Goal: Check status: Check status

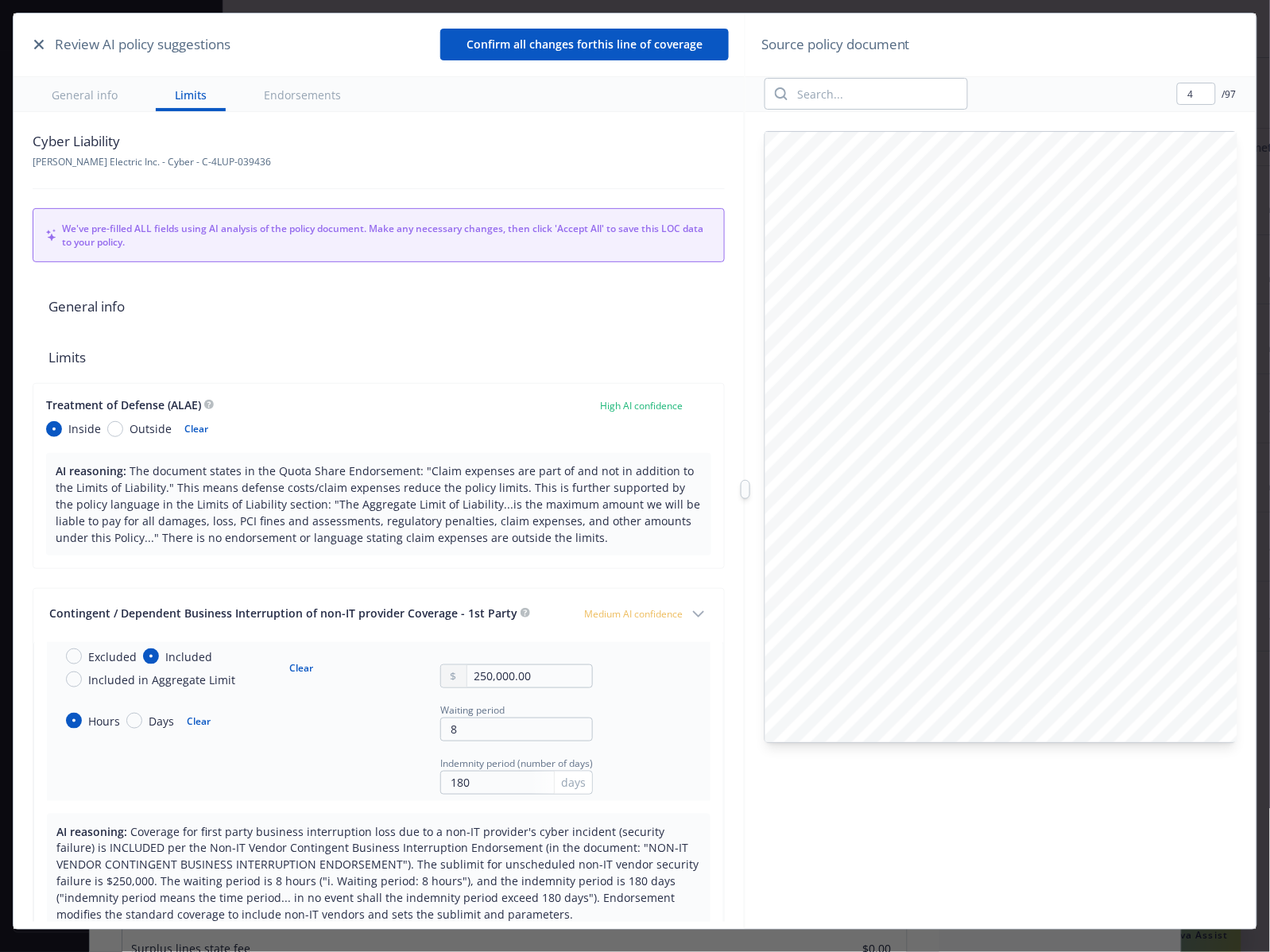
scroll to position [48, 0]
type input "2"
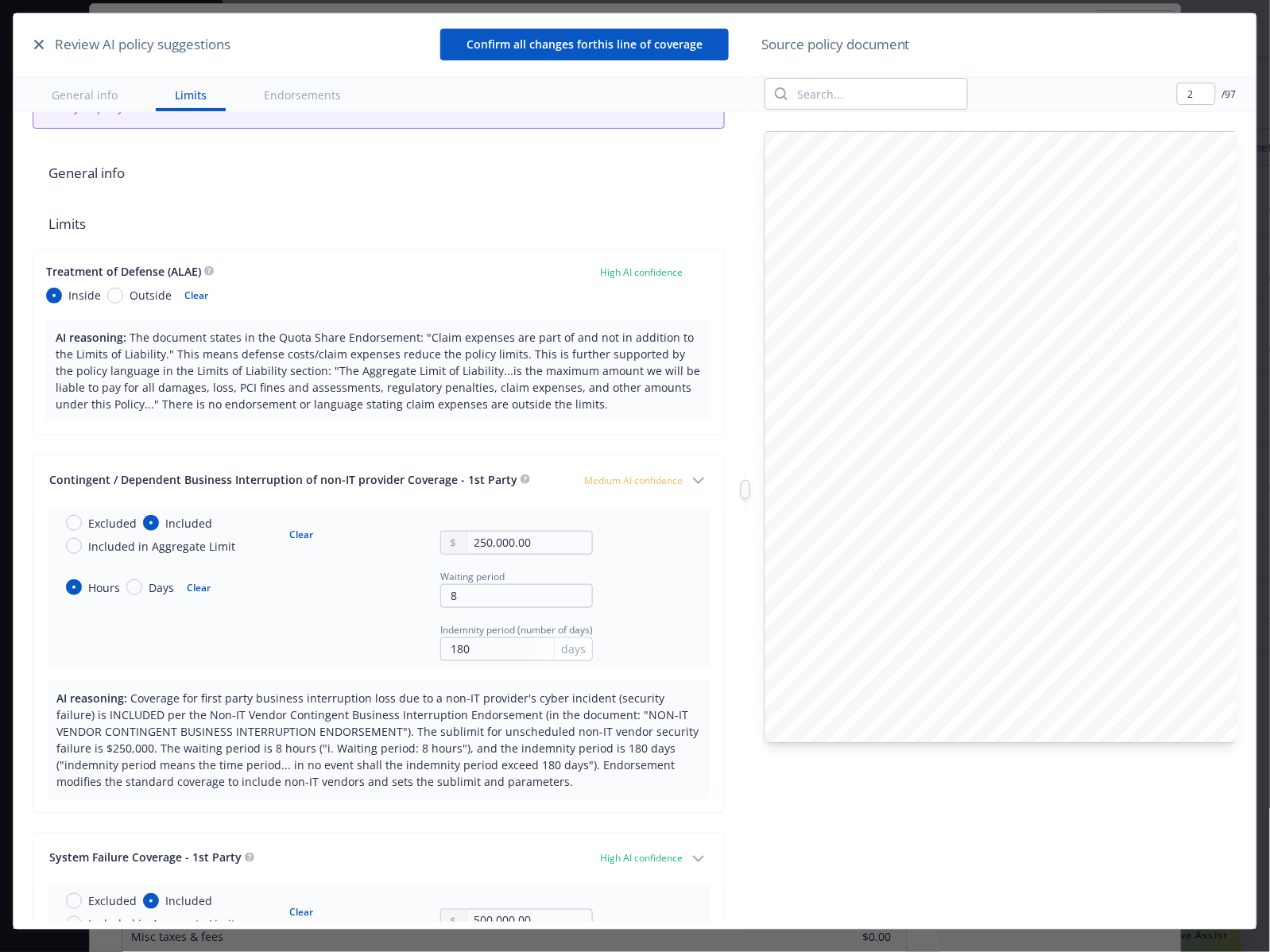
scroll to position [0, 0]
